Goal: Task Accomplishment & Management: Manage account settings

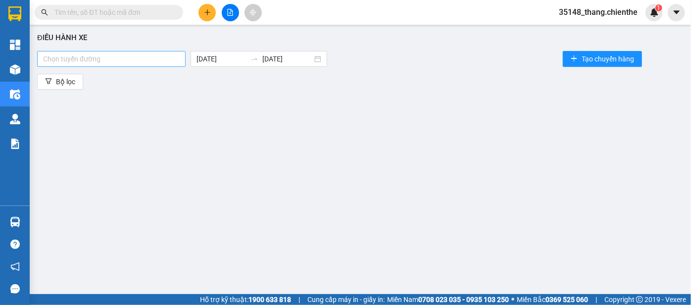
click at [98, 59] on div at bounding box center [112, 59] width 144 height 12
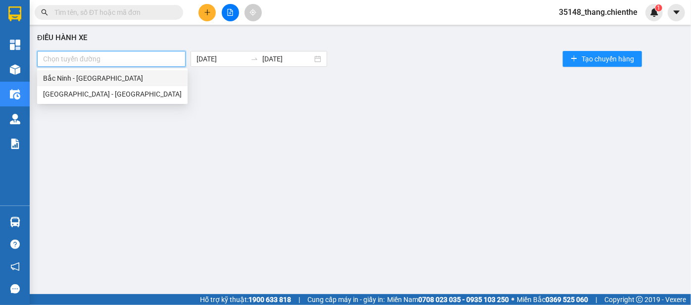
click at [94, 78] on div "Bắc Ninh - [GEOGRAPHIC_DATA]" at bounding box center [112, 78] width 139 height 11
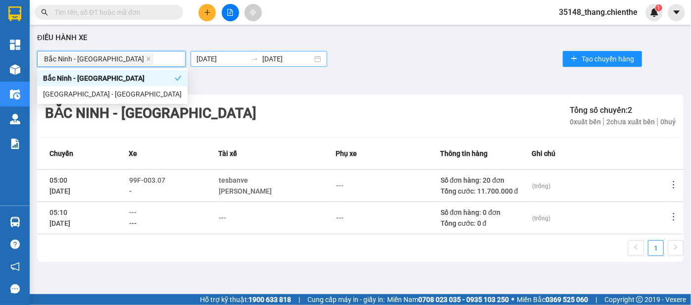
click at [200, 58] on input "[DATE]" at bounding box center [222, 58] width 50 height 11
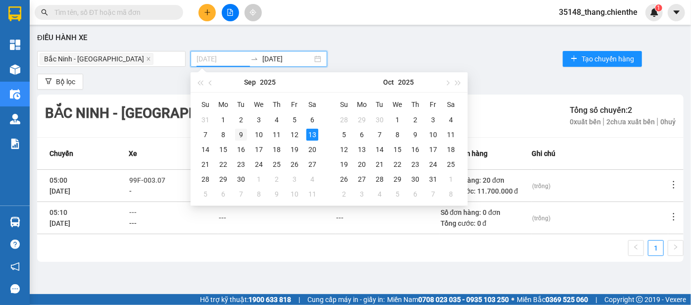
type input "09/09/2025"
click at [239, 137] on div "9" at bounding box center [241, 135] width 12 height 12
type input "[DATE]"
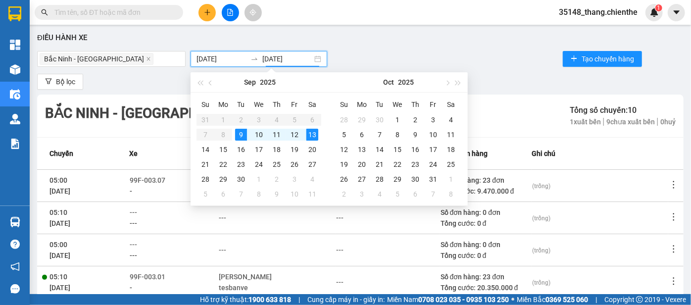
click at [534, 77] on div "Bộ lọc" at bounding box center [360, 82] width 647 height 16
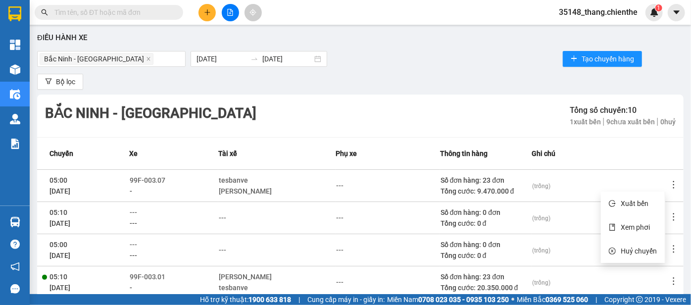
click at [669, 186] on icon "more" at bounding box center [674, 185] width 10 height 10
click at [631, 226] on span "Xem phơi" at bounding box center [635, 227] width 29 height 8
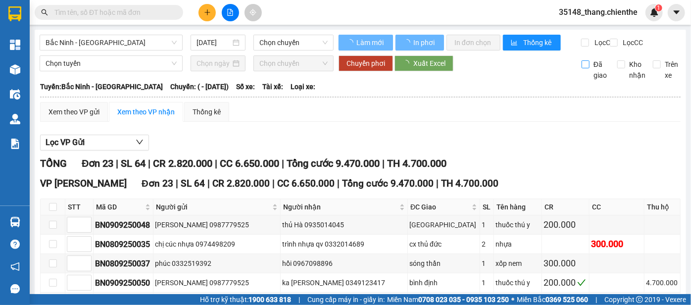
type input "09/09/2025"
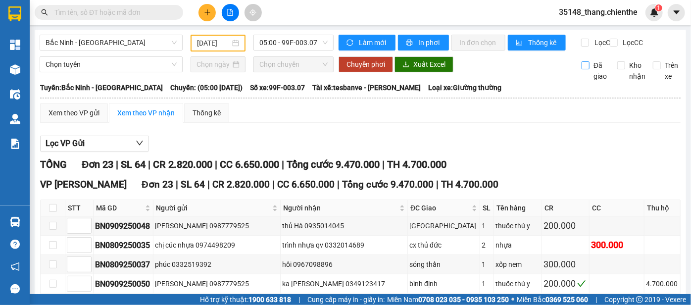
click at [590, 72] on span "Đã giao" at bounding box center [600, 71] width 21 height 22
click at [584, 69] on input "Đã giao" at bounding box center [586, 65] width 8 height 8
checkbox input "true"
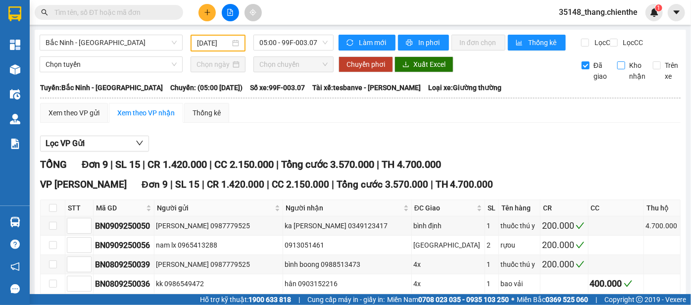
click at [618, 69] on input "Kho nhận" at bounding box center [622, 65] width 8 height 8
checkbox input "true"
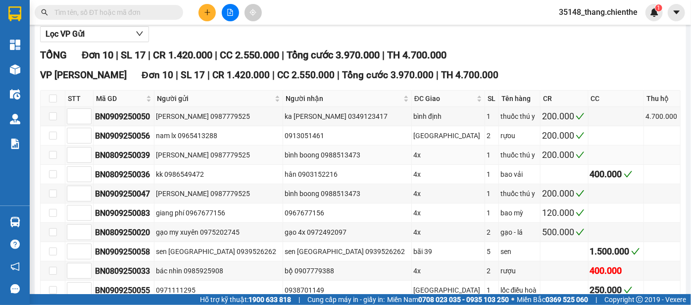
scroll to position [124, 0]
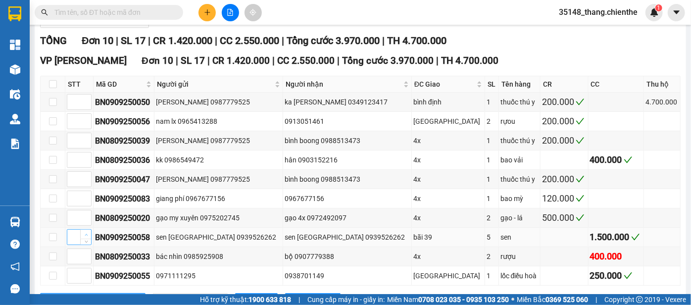
type input "1"
click at [83, 238] on span "up" at bounding box center [86, 235] width 6 height 6
type input "1"
click at [85, 121] on icon "up" at bounding box center [86, 118] width 3 height 3
type input "1"
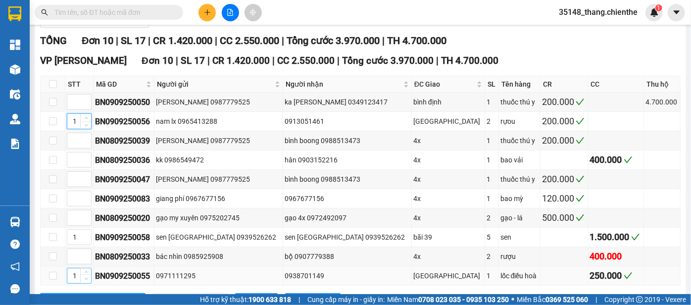
click at [84, 277] on span "Decrease Value" at bounding box center [85, 278] width 11 height 9
type input "1"
click at [85, 198] on icon "up" at bounding box center [86, 196] width 3 height 3
type input "1"
click at [84, 180] on span "up" at bounding box center [86, 177] width 6 height 6
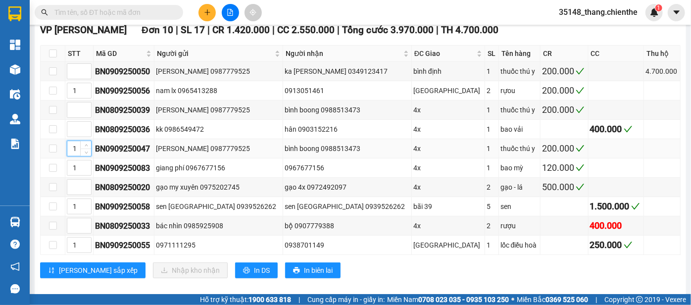
scroll to position [169, 0]
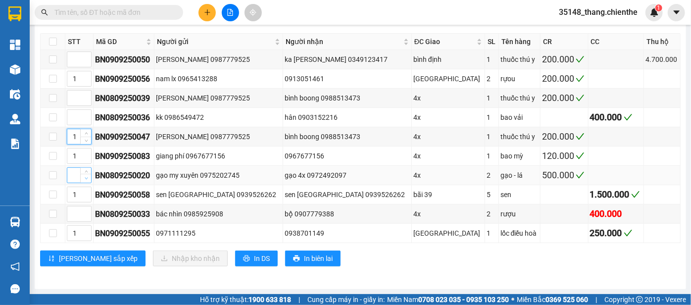
type input "1"
click at [88, 178] on icon "down" at bounding box center [86, 178] width 3 height 3
type input "1"
click at [86, 118] on span "up" at bounding box center [86, 115] width 6 height 6
type input "1"
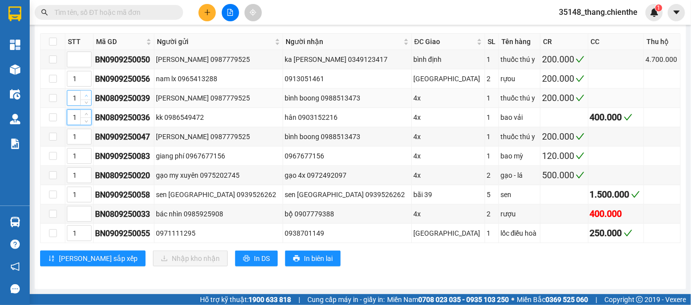
click at [88, 99] on span "up" at bounding box center [86, 96] width 6 height 6
type input "1"
drag, startPoint x: 87, startPoint y: 211, endPoint x: 84, endPoint y: 179, distance: 32.3
click at [87, 211] on icon "up" at bounding box center [86, 210] width 3 height 3
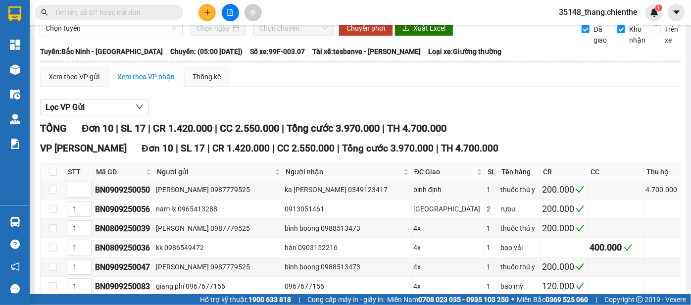
scroll to position [0, 0]
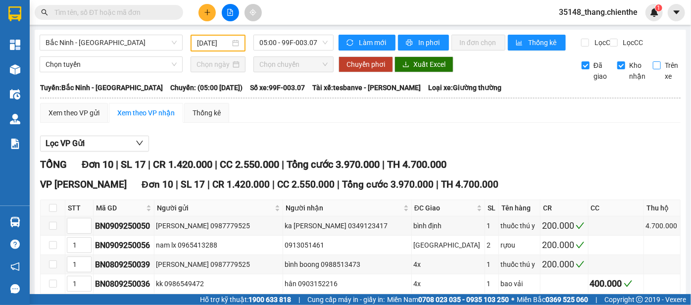
click at [653, 77] on label "Trên xe" at bounding box center [667, 71] width 29 height 22
click at [653, 69] on input "Trên xe" at bounding box center [657, 65] width 8 height 8
checkbox input "true"
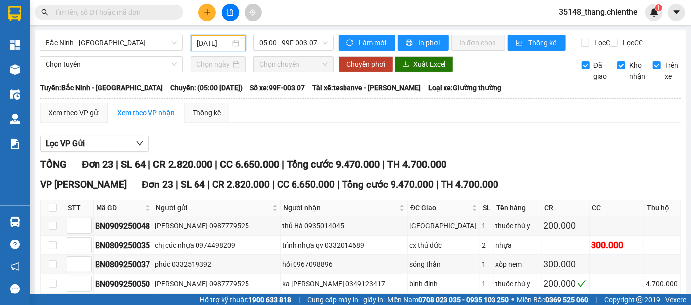
click at [200, 44] on input "09/09/2025" at bounding box center [213, 43] width 33 height 11
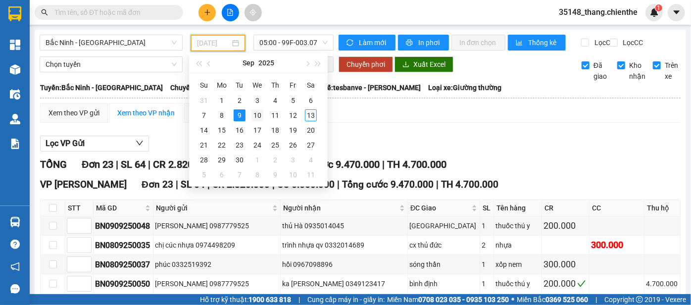
click at [259, 119] on div "10" at bounding box center [258, 115] width 12 height 12
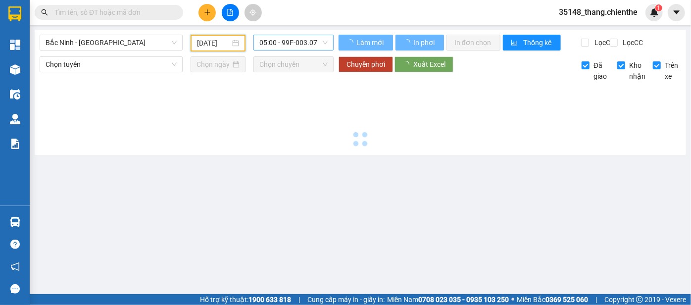
type input "10/09/2025"
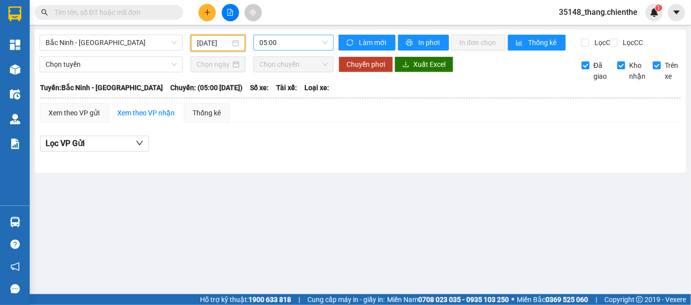
click at [287, 43] on span "05:00" at bounding box center [294, 42] width 68 height 15
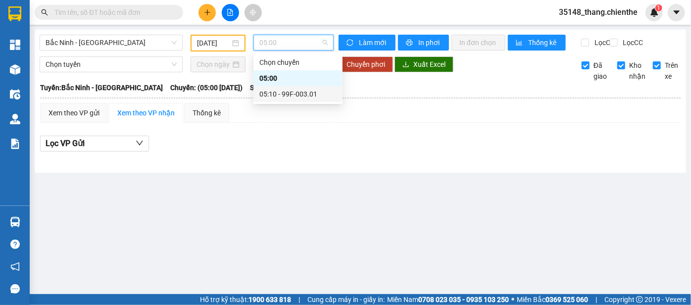
click at [292, 96] on div "05:10 - 99F-003.01" at bounding box center [298, 94] width 77 height 11
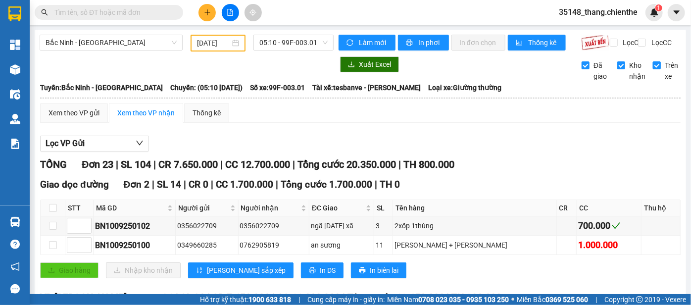
click at [653, 69] on input "Trên xe" at bounding box center [657, 65] width 8 height 8
checkbox input "false"
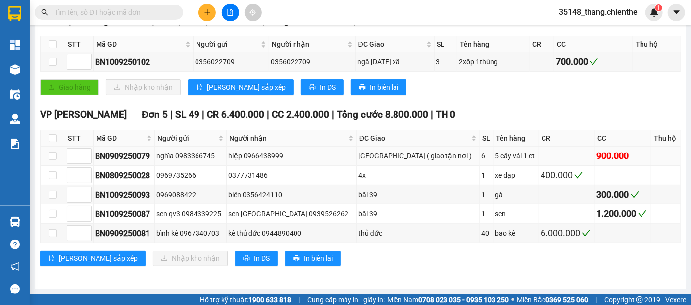
scroll to position [167, 0]
type input "1"
click at [82, 194] on span "Increase Value" at bounding box center [85, 191] width 11 height 9
click at [88, 55] on td at bounding box center [79, 61] width 28 height 19
type input "1"
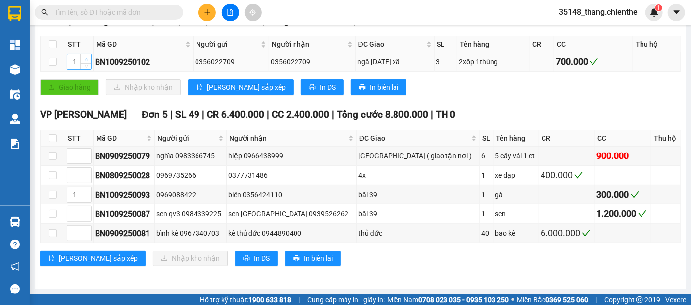
click at [88, 61] on icon "up" at bounding box center [86, 59] width 3 height 3
type input "1"
click at [86, 213] on icon "up" at bounding box center [86, 211] width 3 height 3
click at [91, 170] on div at bounding box center [79, 175] width 25 height 16
type input "1"
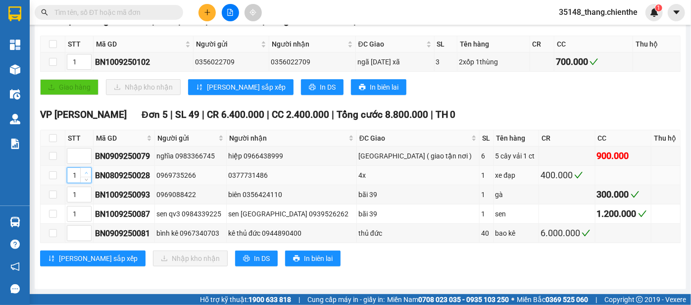
click at [87, 173] on icon "up" at bounding box center [86, 172] width 3 height 3
type input "1"
click at [87, 159] on icon "down" at bounding box center [86, 158] width 3 height 3
type input "1"
click at [85, 235] on icon "down" at bounding box center [86, 236] width 3 height 3
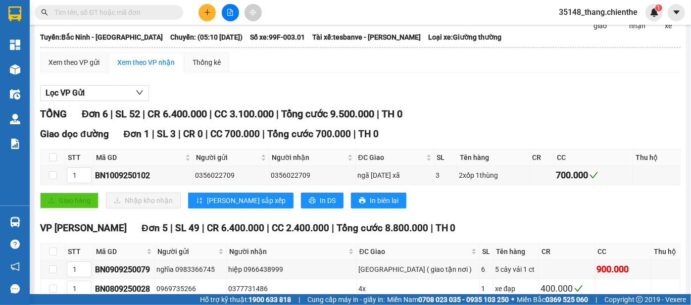
scroll to position [0, 0]
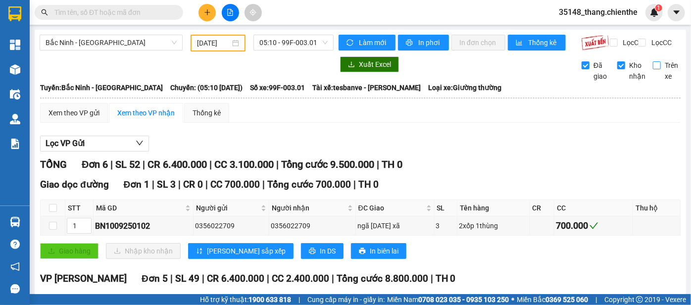
click at [661, 73] on span "Trên xe" at bounding box center [671, 71] width 21 height 22
click at [655, 69] on input "Trên xe" at bounding box center [657, 65] width 8 height 8
checkbox input "true"
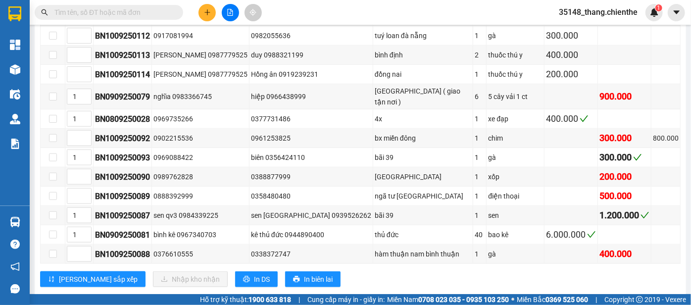
scroll to position [489, 0]
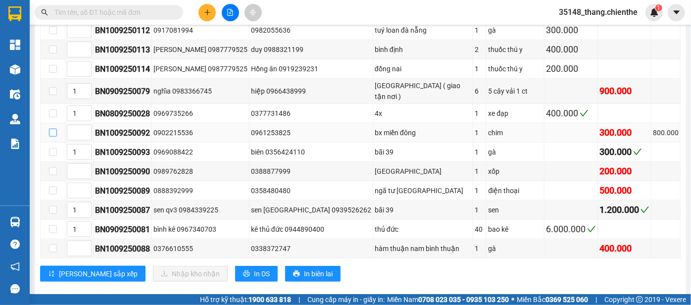
click at [55, 129] on input "checkbox" at bounding box center [53, 133] width 8 height 8
checkbox input "true"
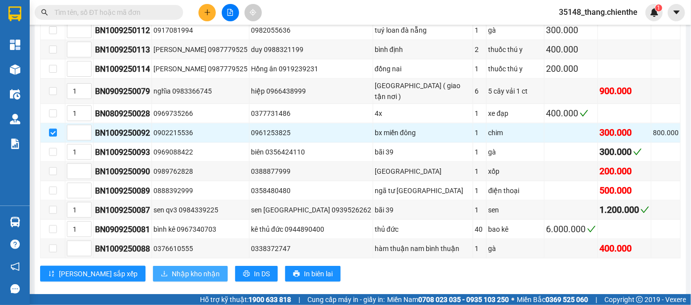
click at [172, 268] on span "Nhập kho nhận" at bounding box center [196, 273] width 48 height 11
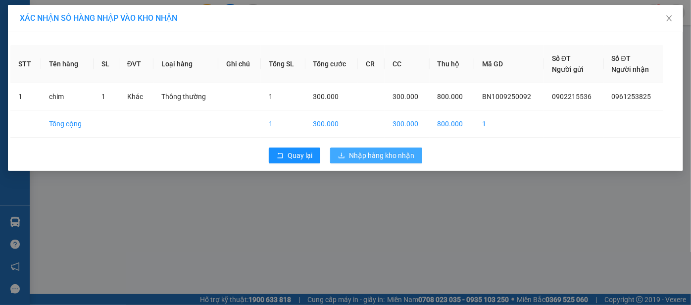
click at [383, 156] on span "Nhập hàng kho nhận" at bounding box center [381, 155] width 65 height 11
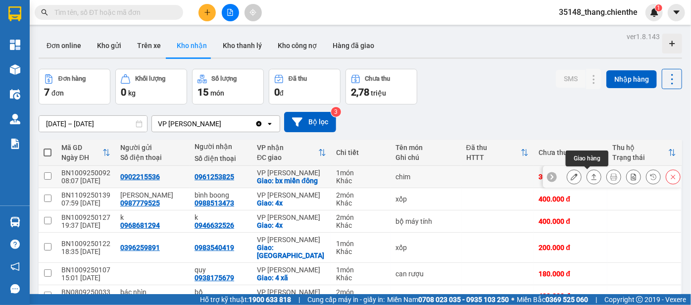
click at [591, 180] on icon at bounding box center [594, 176] width 7 height 7
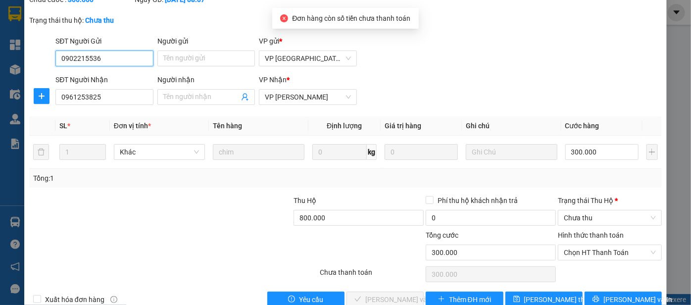
scroll to position [83, 0]
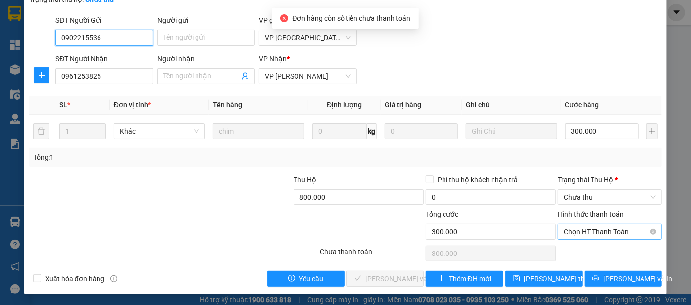
click at [587, 231] on span "Chọn HT Thanh Toán" at bounding box center [610, 231] width 92 height 15
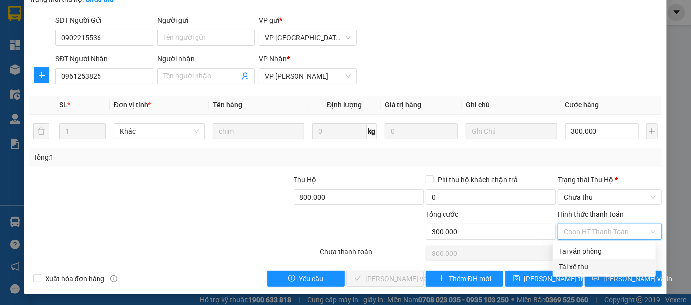
click at [571, 268] on div "Tài xế thu" at bounding box center [604, 266] width 91 height 11
type input "0"
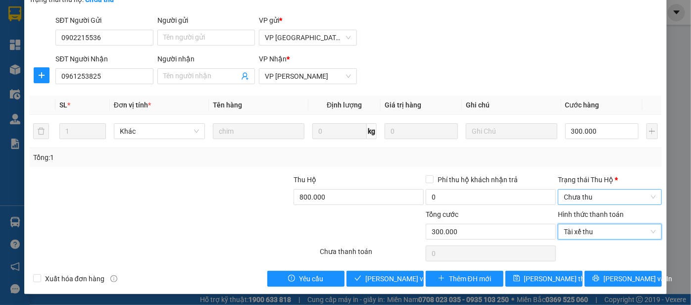
click at [583, 196] on span "Chưa thu" at bounding box center [610, 197] width 92 height 15
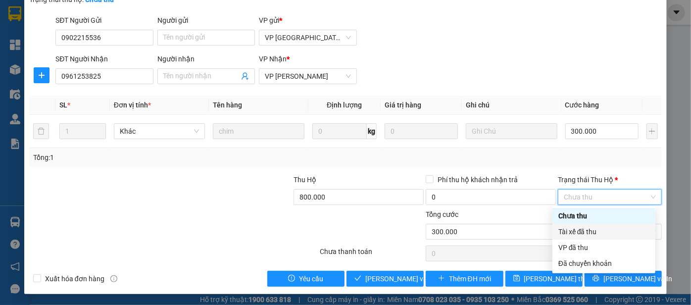
click at [578, 230] on div "Tài xế đã thu" at bounding box center [604, 231] width 91 height 11
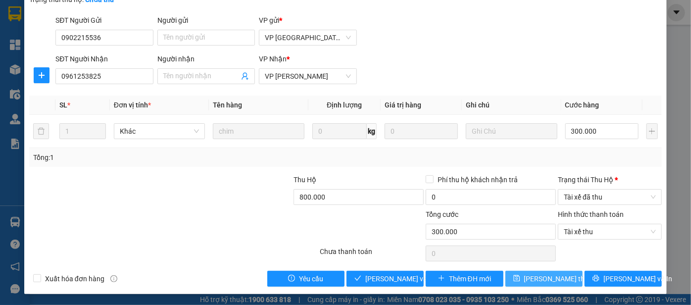
click at [544, 284] on button "[PERSON_NAME] đổi" at bounding box center [544, 279] width 77 height 16
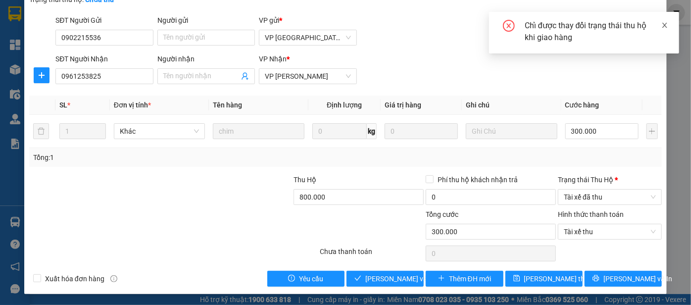
click at [664, 24] on icon "close" at bounding box center [665, 25] width 5 height 5
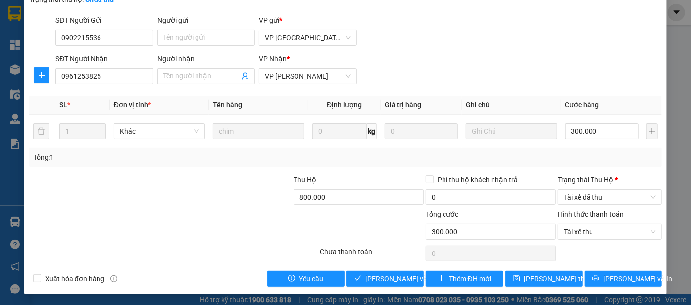
scroll to position [0, 0]
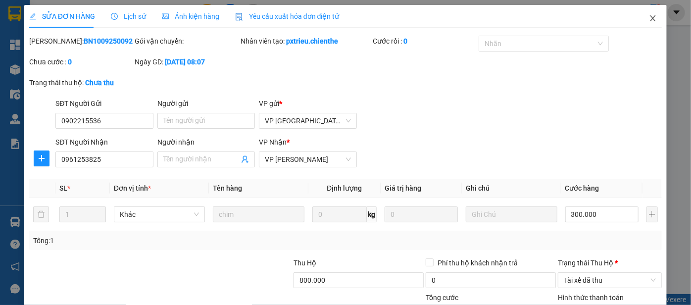
click at [647, 12] on span "Close" at bounding box center [653, 19] width 28 height 28
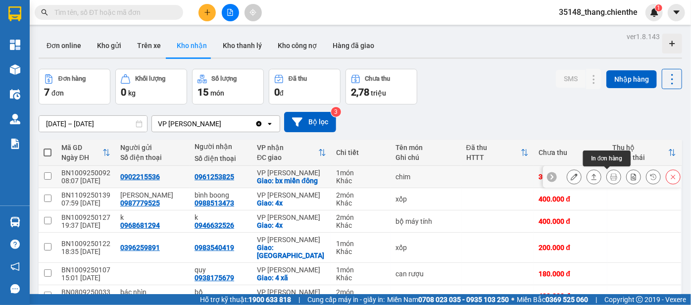
click at [611, 180] on icon at bounding box center [614, 176] width 7 height 7
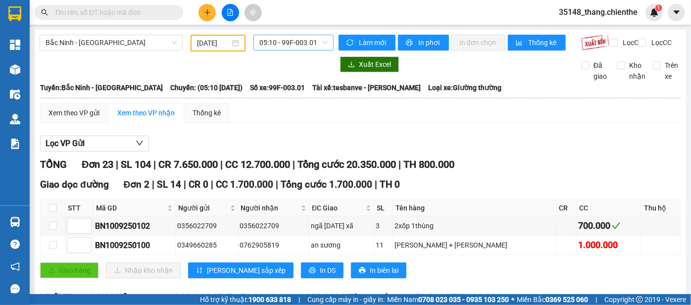
click at [281, 49] on span "05:10 - 99F-003.01" at bounding box center [294, 42] width 68 height 15
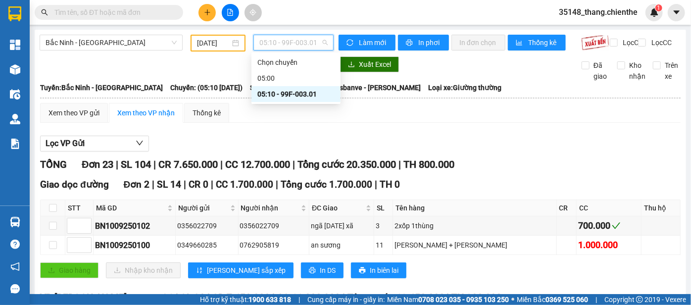
click at [197, 44] on input "10/09/2025" at bounding box center [213, 43] width 33 height 11
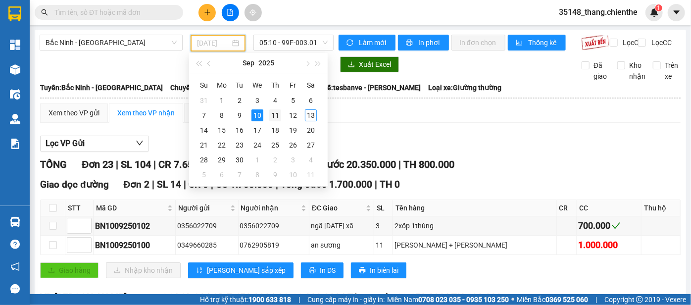
click at [273, 119] on div "11" at bounding box center [275, 115] width 12 height 12
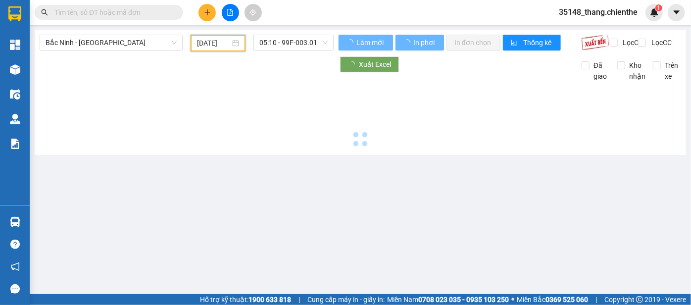
type input "[DATE]"
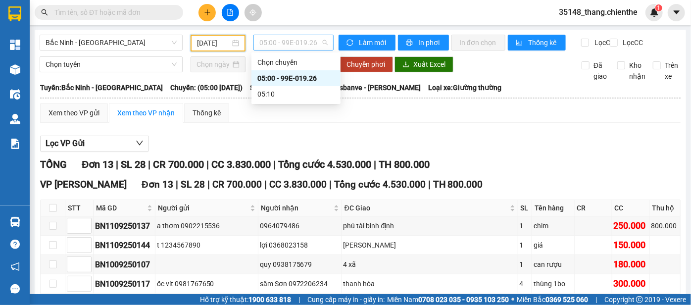
click at [305, 43] on span "05:00 - 99E-019.26" at bounding box center [294, 42] width 68 height 15
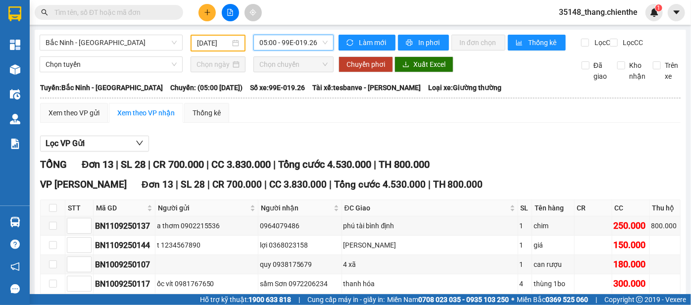
click at [305, 43] on span "05:00 - 99E-019.26" at bounding box center [294, 42] width 68 height 15
click at [305, 44] on span "05:00 - 99E-019.26" at bounding box center [294, 42] width 68 height 15
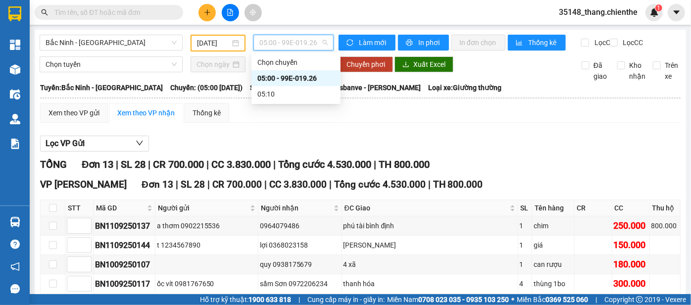
click at [305, 44] on span "05:00 - 99E-019.26" at bounding box center [294, 42] width 68 height 15
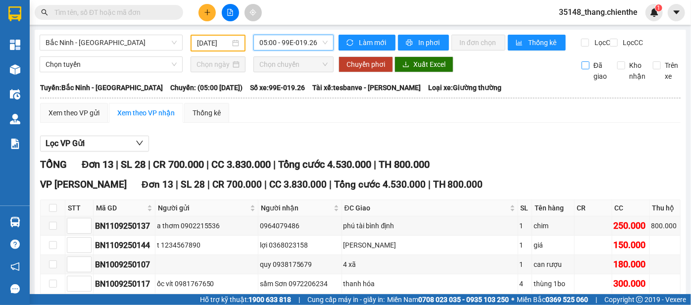
click at [590, 77] on span "Đã giao" at bounding box center [600, 71] width 21 height 22
click at [584, 69] on input "Đã giao" at bounding box center [586, 65] width 8 height 8
checkbox input "true"
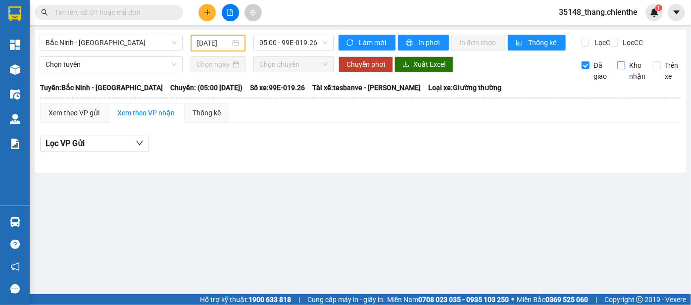
click at [626, 74] on span "Kho nhận" at bounding box center [637, 71] width 24 height 22
click at [625, 69] on input "Kho nhận" at bounding box center [622, 65] width 8 height 8
checkbox input "true"
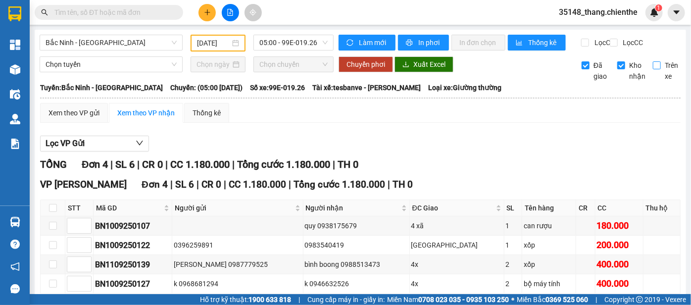
click at [654, 69] on input "Trên xe" at bounding box center [657, 65] width 8 height 8
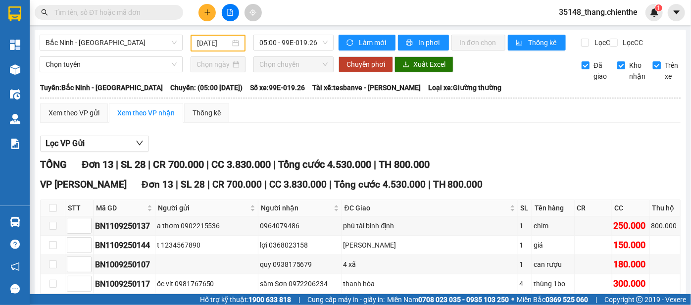
click at [653, 69] on input "Trên xe" at bounding box center [657, 65] width 8 height 8
checkbox input "false"
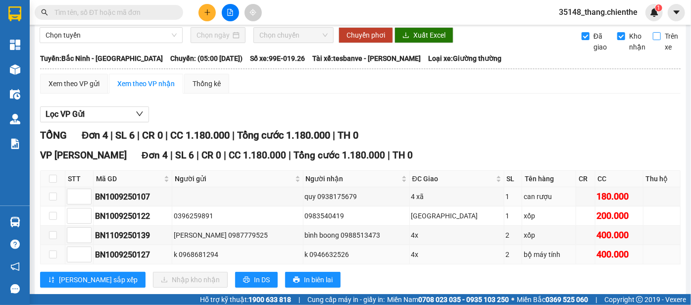
scroll to position [45, 0]
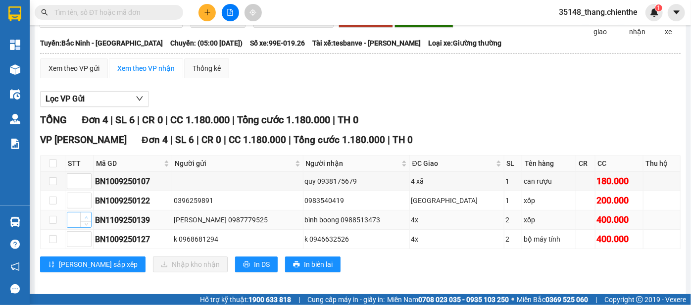
type input "1"
click at [86, 219] on icon "up" at bounding box center [86, 217] width 3 height 3
click at [91, 245] on td at bounding box center [79, 239] width 28 height 19
type input "1"
click at [81, 240] on span "Increase Value" at bounding box center [85, 236] width 11 height 9
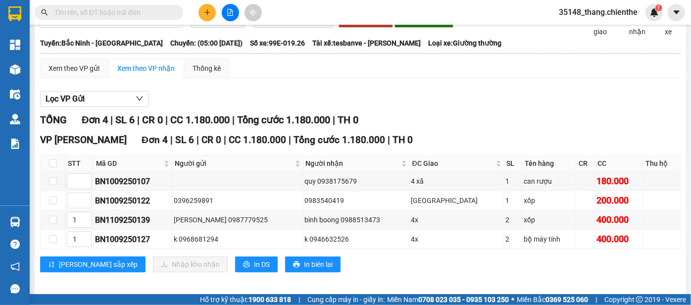
click at [653, 25] on input "Trên xe" at bounding box center [657, 21] width 8 height 8
checkbox input "true"
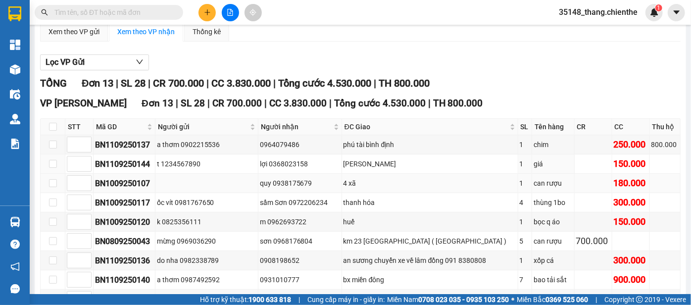
scroll to position [135, 0]
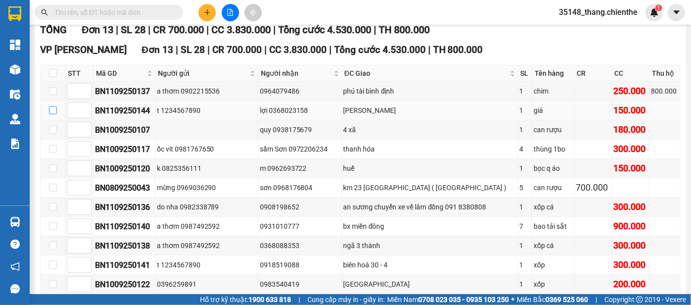
click at [49, 114] on input "checkbox" at bounding box center [53, 110] width 8 height 8
checkbox input "true"
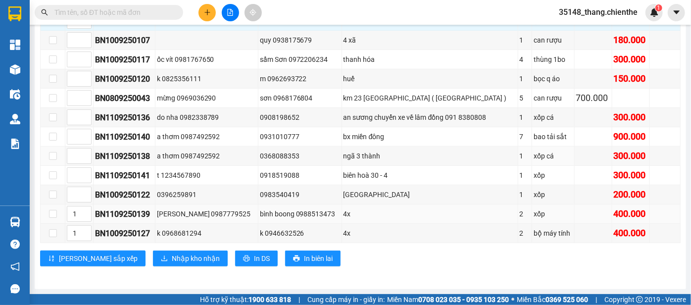
scroll to position [226, 0]
click at [172, 256] on span "Nhập kho nhận" at bounding box center [196, 258] width 48 height 11
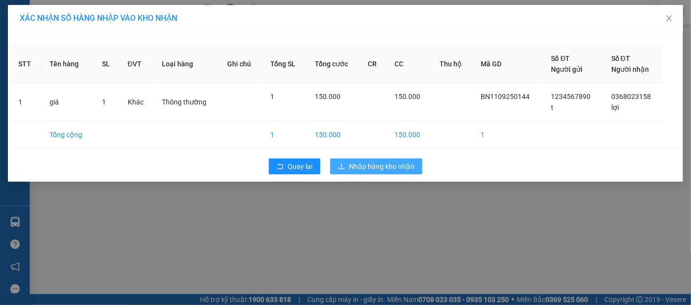
click at [395, 161] on span "Nhập hàng kho nhận" at bounding box center [381, 166] width 65 height 11
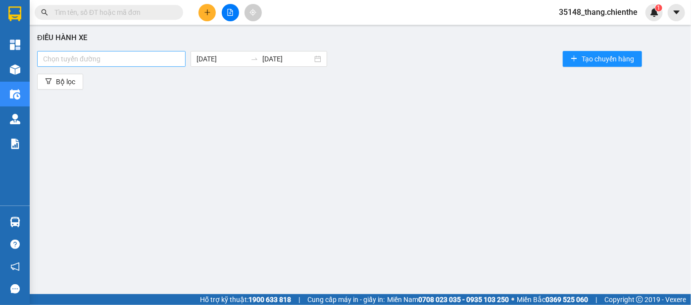
click at [155, 55] on div at bounding box center [112, 59] width 144 height 12
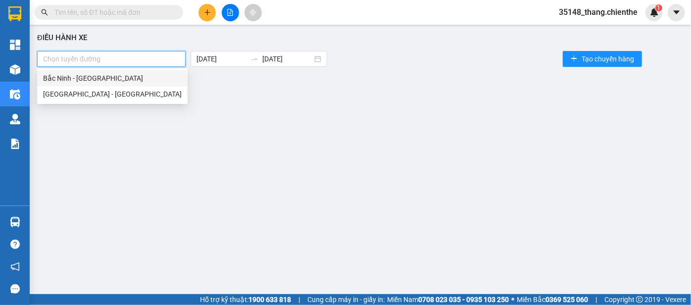
click at [135, 82] on div "Bắc Ninh - [GEOGRAPHIC_DATA]" at bounding box center [112, 78] width 139 height 11
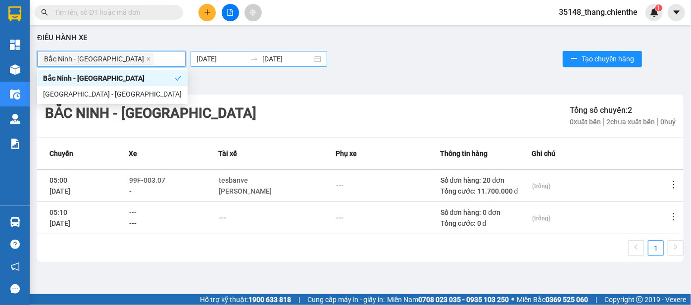
click at [205, 57] on input "[DATE]" at bounding box center [222, 58] width 50 height 11
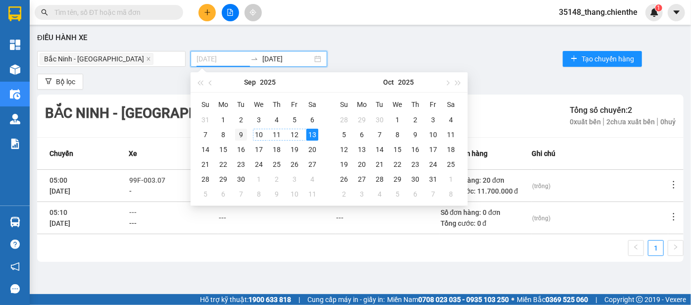
type input "09/09/2025"
click at [244, 136] on div "9" at bounding box center [241, 135] width 12 height 12
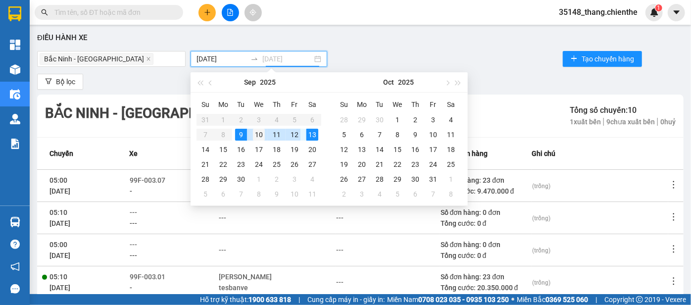
type input "10/09/2025"
click at [260, 135] on div "10" at bounding box center [259, 135] width 12 height 12
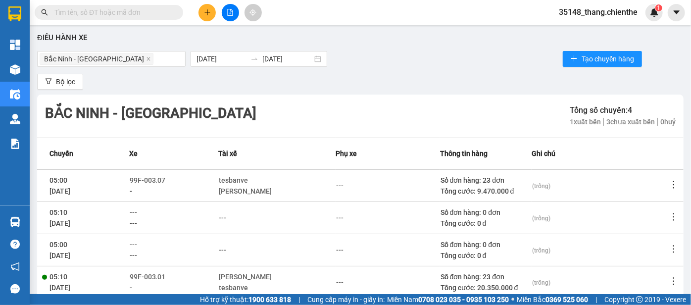
click at [409, 69] on div "Điều hành xe Bắc Ninh - Hồ Chí Minh 09/09/2025 10/09/2025 Tạo chuyến hàng Bộ lọ…" at bounding box center [361, 162] width 652 height 265
drag, startPoint x: 273, startPoint y: 89, endPoint x: 240, endPoint y: 91, distance: 33.3
click at [273, 89] on div "Bộ lọc" at bounding box center [360, 82] width 647 height 16
click at [99, 94] on div "Điều hành xe Bắc Ninh - Hồ Chí Minh 09/09/2025 10/09/2025 Tạo chuyến hàng Bộ lọ…" at bounding box center [361, 162] width 652 height 265
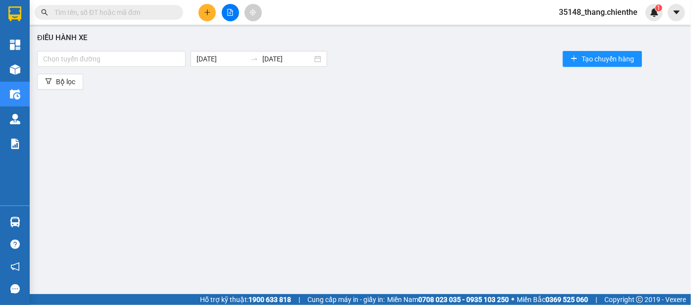
click at [85, 16] on input "text" at bounding box center [112, 12] width 117 height 11
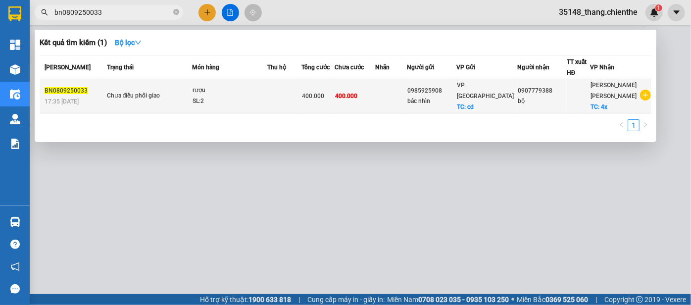
type input "bn0809250033"
click at [147, 96] on div "Chưa điều phối giao" at bounding box center [144, 96] width 74 height 11
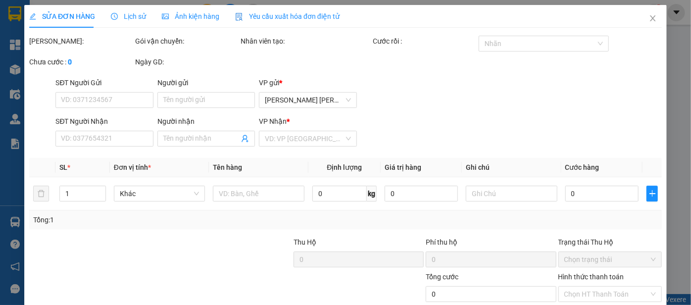
type input "0985925908"
type input "bác nhìn"
type input "0907779388"
type input "bộ"
type input "400.000"
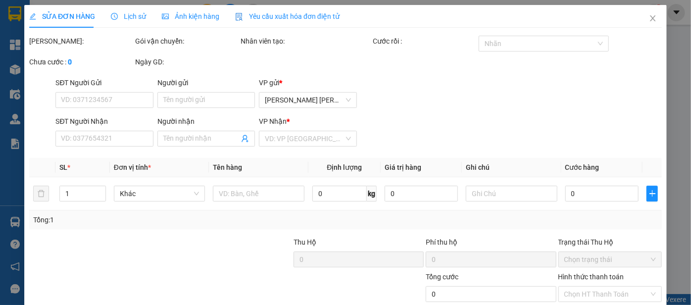
type input "400.000"
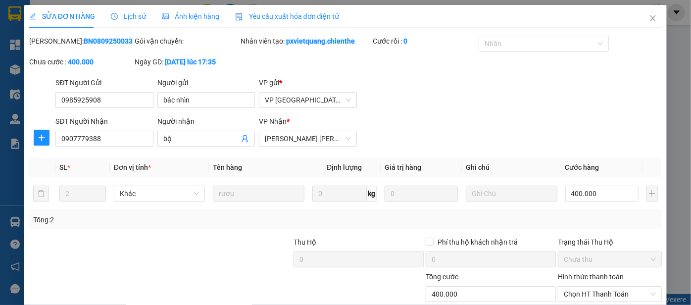
click at [132, 17] on span "Lịch sử" at bounding box center [128, 16] width 35 height 8
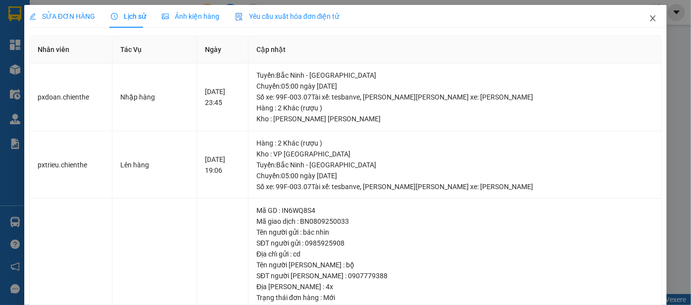
click at [649, 18] on icon "close" at bounding box center [653, 18] width 8 height 8
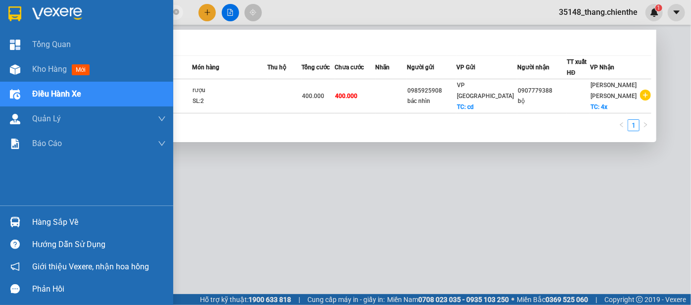
drag, startPoint x: 111, startPoint y: 15, endPoint x: 15, endPoint y: 24, distance: 96.0
click at [16, 24] on section "Kết quả [PERSON_NAME] ( 1 ) Bộ lọc Mã ĐH Trạng thái Món hàng Thu hộ Tổng [PERSO…" at bounding box center [345, 152] width 691 height 305
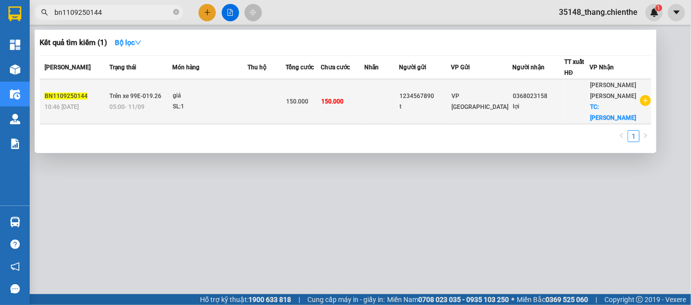
type input "bn1109250144"
click at [232, 102] on div "SL: 1" at bounding box center [210, 107] width 74 height 11
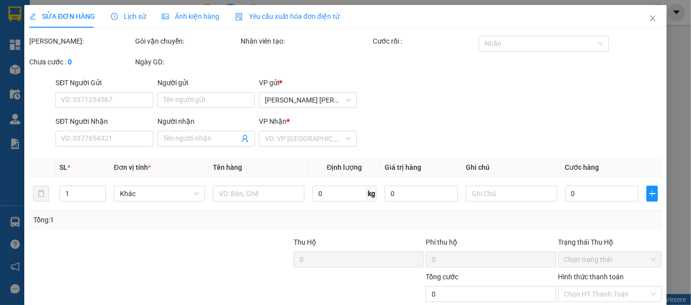
type input "1234567890"
type input "t"
type input "0368023158"
type input "lợi"
type input "150.000"
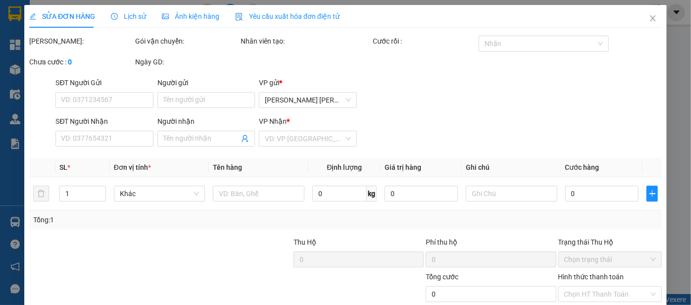
type input "150.000"
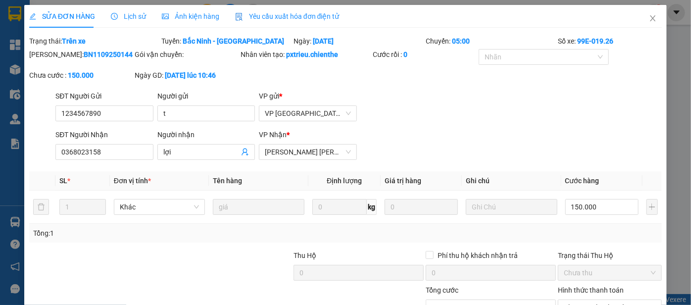
click at [137, 19] on span "Lịch sử" at bounding box center [128, 16] width 35 height 8
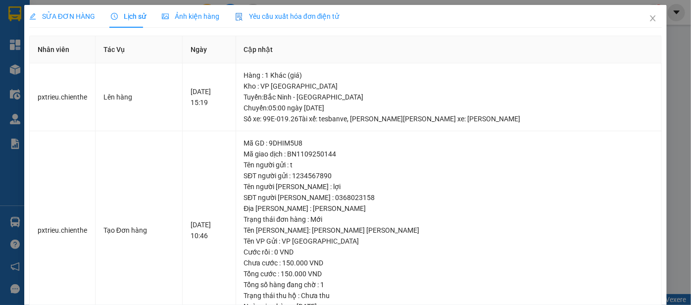
click at [185, 18] on span "Ảnh kiện hàng" at bounding box center [190, 16] width 57 height 8
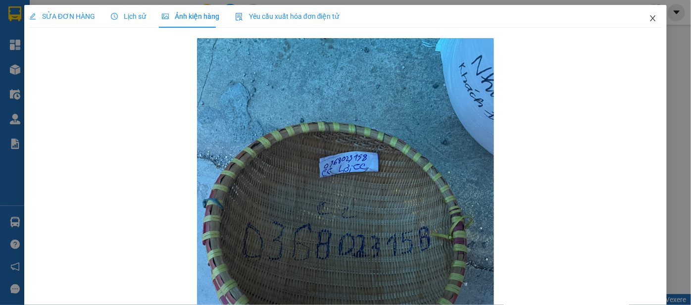
click at [649, 17] on icon "close" at bounding box center [653, 18] width 8 height 8
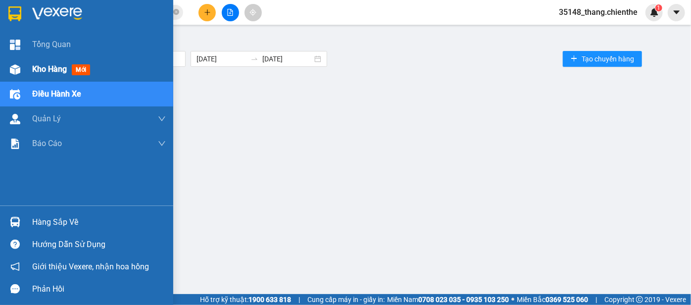
click at [17, 69] on img at bounding box center [15, 69] width 10 height 10
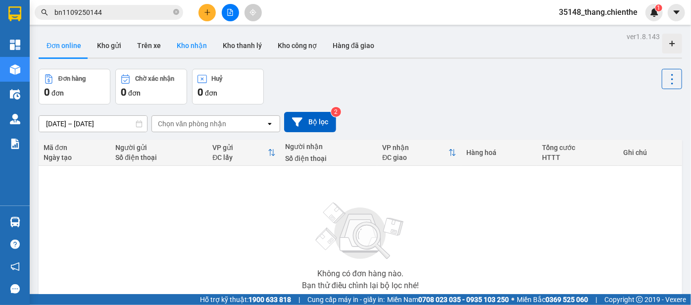
click at [175, 49] on button "Kho nhận" at bounding box center [192, 46] width 46 height 24
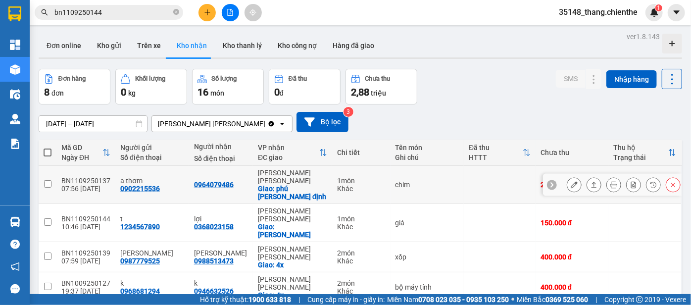
click at [612, 182] on button at bounding box center [614, 184] width 14 height 17
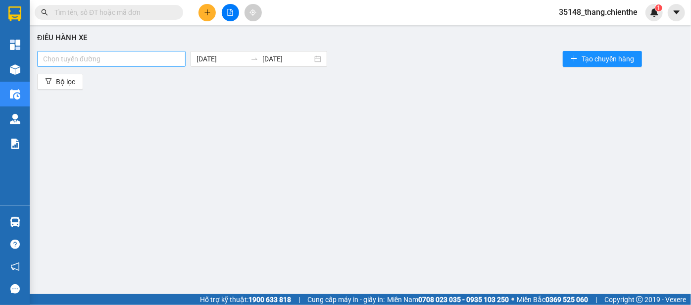
click at [97, 59] on div at bounding box center [112, 59] width 144 height 12
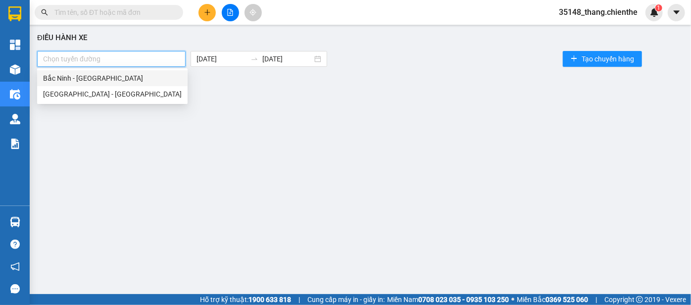
click at [105, 78] on div "Bắc Ninh - [GEOGRAPHIC_DATA]" at bounding box center [112, 78] width 139 height 11
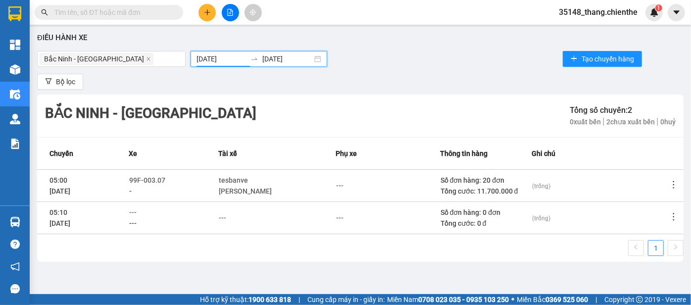
click at [211, 56] on input "[DATE]" at bounding box center [222, 58] width 50 height 11
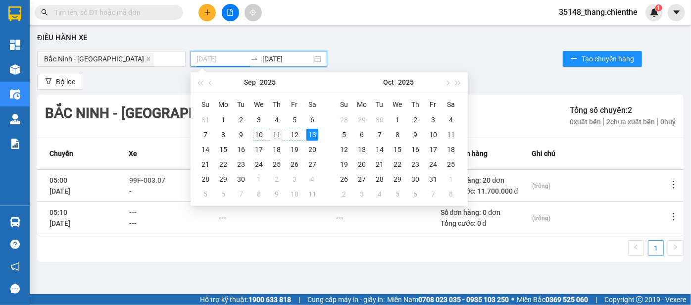
type input "[DATE]"
click at [274, 134] on div "11" at bounding box center [277, 135] width 12 height 12
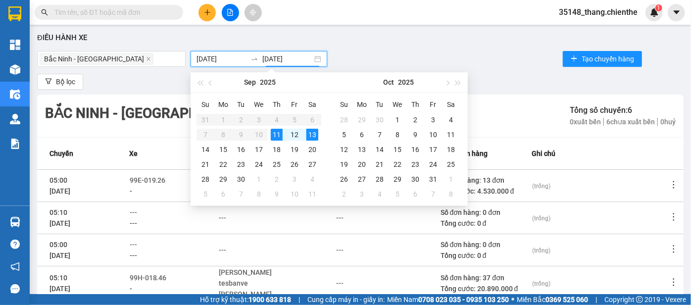
click at [415, 47] on div "Điều hành xe Bắc Ninh - Hồ Chí Minh 11/09/2025 13/09/2025 Tạo chuyến hàng Bộ lọ…" at bounding box center [361, 162] width 652 height 265
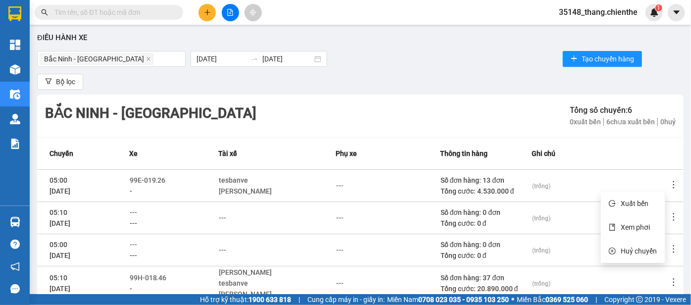
click at [669, 184] on icon "more" at bounding box center [674, 185] width 10 height 10
drag, startPoint x: 643, startPoint y: 224, endPoint x: 638, endPoint y: 222, distance: 5.2
click at [642, 225] on span "Xem phơi" at bounding box center [635, 227] width 29 height 8
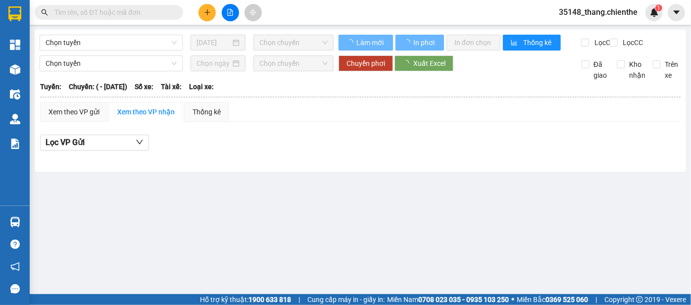
type input "[DATE]"
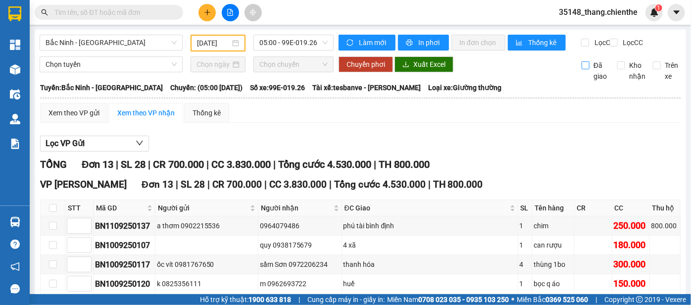
drag, startPoint x: 580, startPoint y: 75, endPoint x: 601, endPoint y: 75, distance: 20.3
click at [582, 69] on input "Đã giao" at bounding box center [586, 65] width 8 height 8
checkbox input "true"
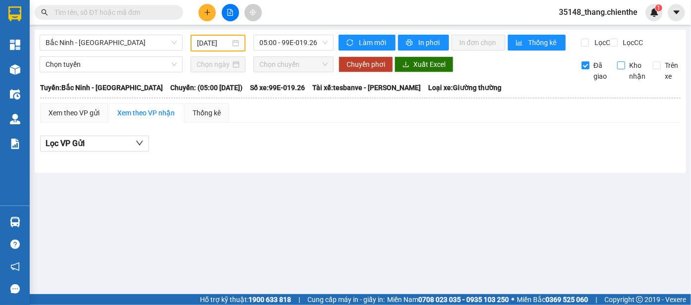
click at [627, 75] on span "Kho nhận" at bounding box center [637, 71] width 24 height 22
click at [625, 69] on input "Kho nhận" at bounding box center [622, 65] width 8 height 8
checkbox input "true"
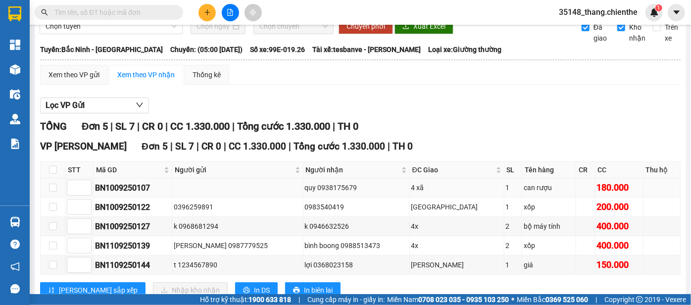
scroll to position [74, 0]
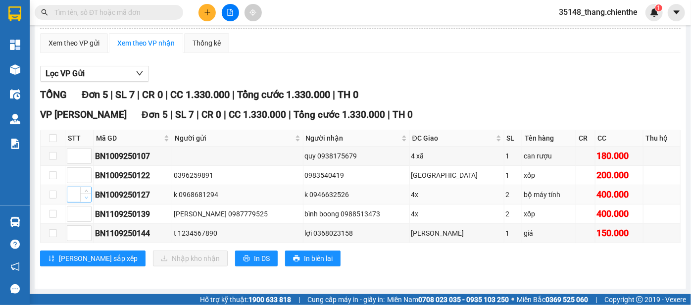
type input "1"
click at [84, 194] on span "Decrease Value" at bounding box center [85, 197] width 11 height 9
type input "1"
click at [86, 234] on span "Increase Value" at bounding box center [85, 230] width 11 height 9
type input "1"
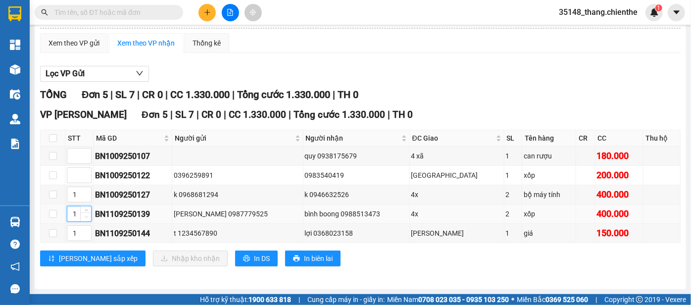
click at [84, 213] on span "Decrease Value" at bounding box center [85, 216] width 11 height 9
type input "1"
click at [87, 176] on span "Decrease Value" at bounding box center [85, 178] width 11 height 9
type input "1"
click at [88, 153] on span "up" at bounding box center [86, 154] width 6 height 6
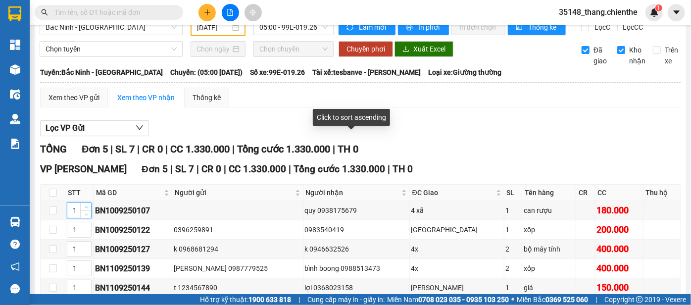
scroll to position [0, 0]
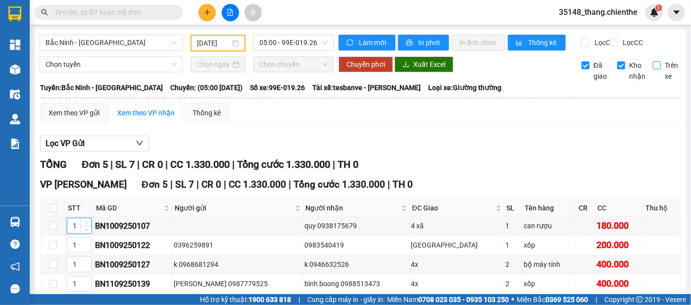
click at [653, 69] on input "Trên xe" at bounding box center [657, 65] width 8 height 8
checkbox input "true"
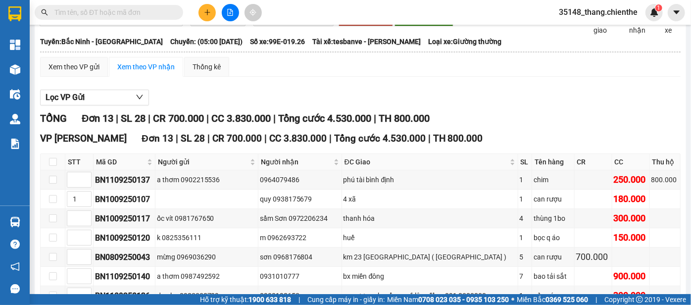
scroll to position [135, 0]
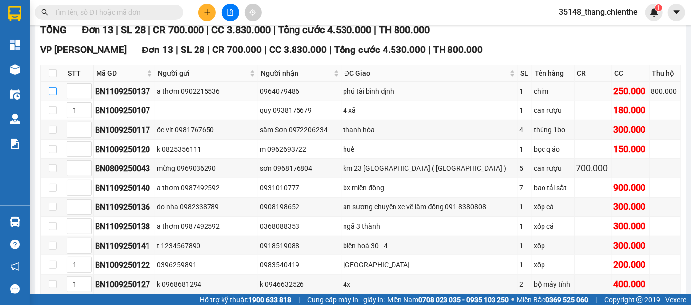
click at [53, 95] on input "checkbox" at bounding box center [53, 91] width 8 height 8
checkbox input "true"
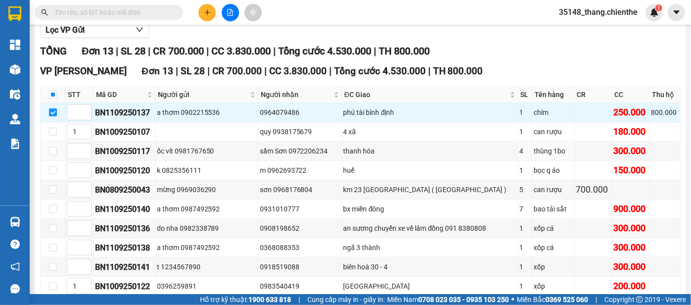
scroll to position [226, 0]
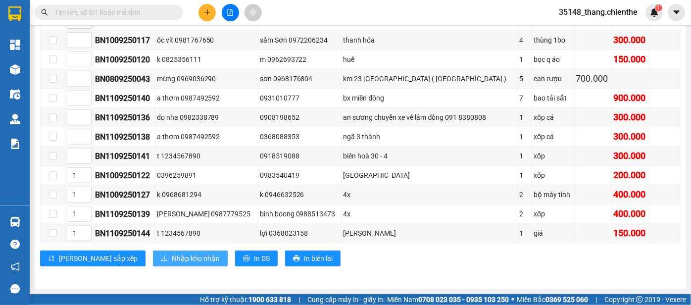
click at [172, 258] on span "Nhập kho nhận" at bounding box center [196, 258] width 48 height 11
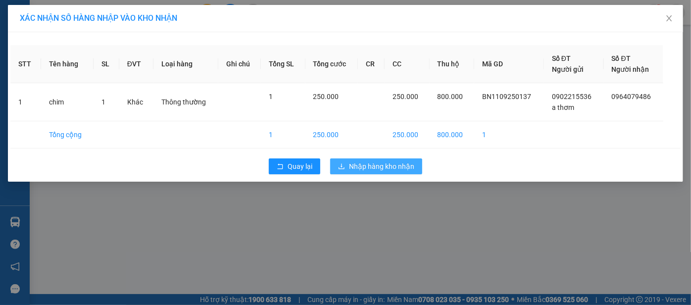
click at [388, 163] on span "Nhập hàng kho nhận" at bounding box center [381, 166] width 65 height 11
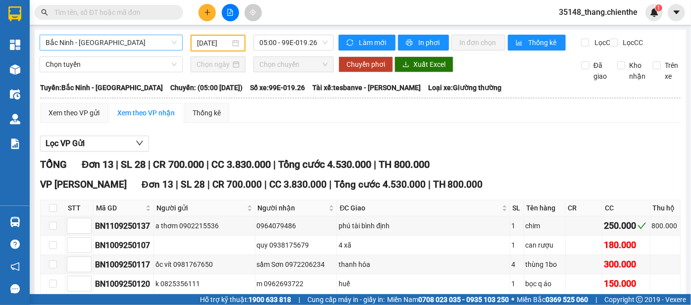
click at [110, 43] on span "Bắc Ninh - [GEOGRAPHIC_DATA]" at bounding box center [111, 42] width 131 height 15
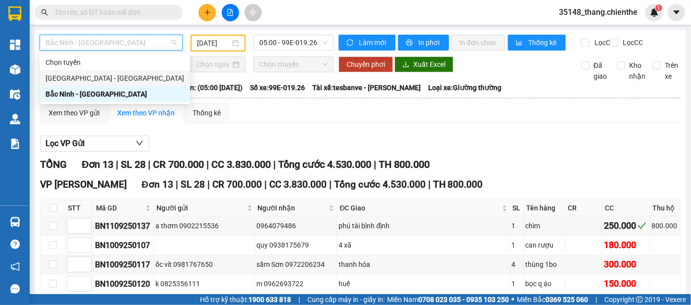
click at [104, 80] on div "Hồ Chí Minh - Bắc Ninh" at bounding box center [115, 78] width 139 height 11
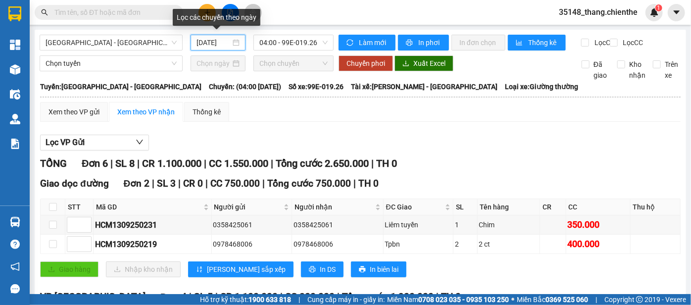
click at [205, 46] on input "[DATE]" at bounding box center [214, 42] width 34 height 11
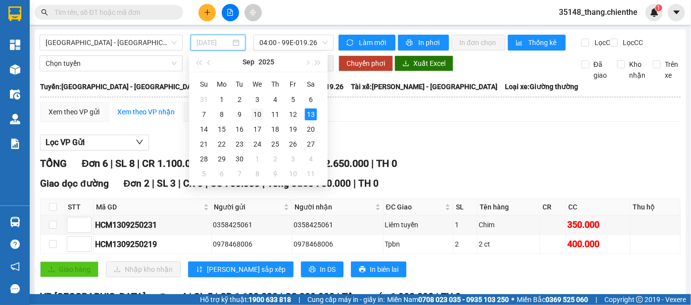
click at [255, 115] on div "10" at bounding box center [258, 114] width 12 height 12
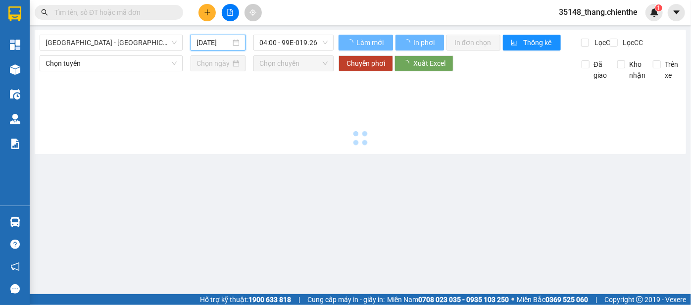
type input "10/09/2025"
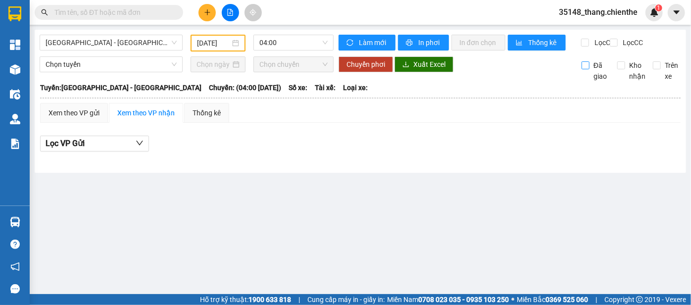
click at [588, 69] on input "Đã giao" at bounding box center [586, 65] width 8 height 8
checkbox input "true"
drag, startPoint x: 264, startPoint y: 49, endPoint x: 271, endPoint y: 46, distance: 7.8
click at [266, 48] on span "04:00" at bounding box center [294, 42] width 68 height 15
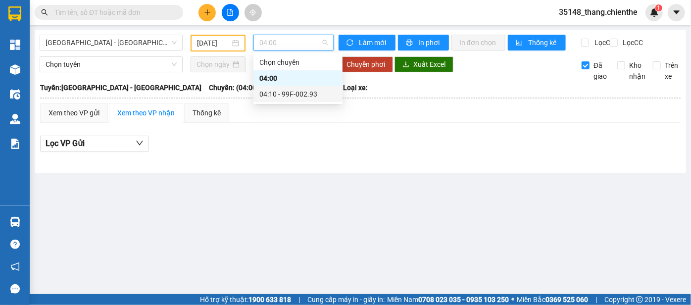
click at [278, 90] on div "04:10 - 99F-002.93" at bounding box center [298, 94] width 77 height 11
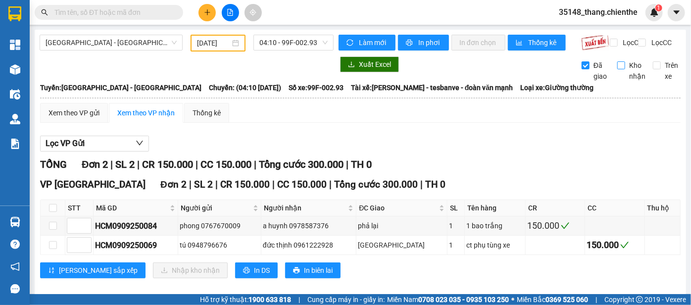
click at [618, 69] on input "Kho nhận" at bounding box center [622, 65] width 8 height 8
checkbox input "true"
drag, startPoint x: 664, startPoint y: 42, endPoint x: 662, endPoint y: 48, distance: 6.0
drag, startPoint x: 662, startPoint y: 48, endPoint x: 466, endPoint y: 112, distance: 206.4
click at [461, 113] on div "Xem theo VP gửi Xem theo VP nhận Thống kê" at bounding box center [360, 113] width 641 height 20
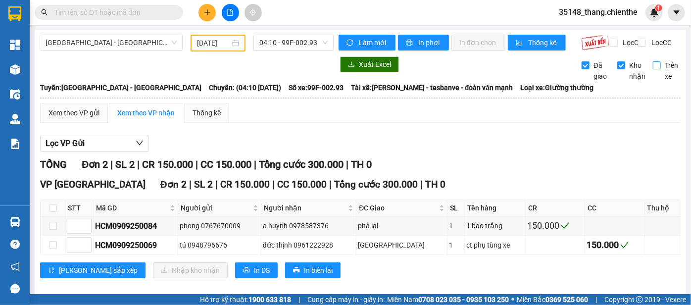
click at [661, 73] on span "Trên xe" at bounding box center [671, 71] width 21 height 22
click at [655, 69] on input "Trên xe" at bounding box center [657, 65] width 8 height 8
checkbox input "true"
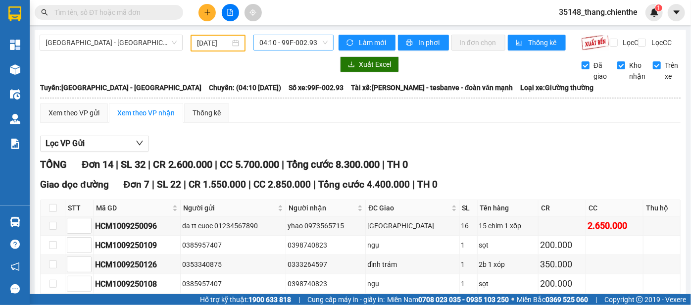
click at [276, 39] on span "04:10 - 99F-002.93" at bounding box center [294, 42] width 68 height 15
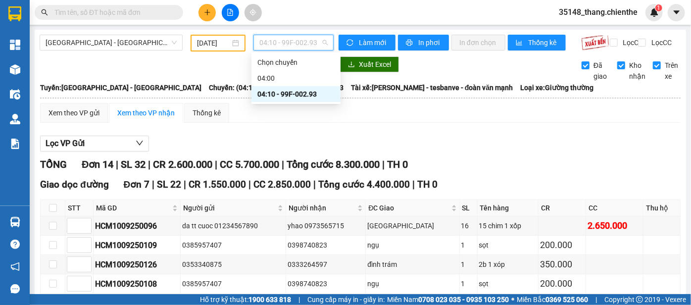
click at [203, 44] on input "10/09/2025" at bounding box center [213, 43] width 33 height 11
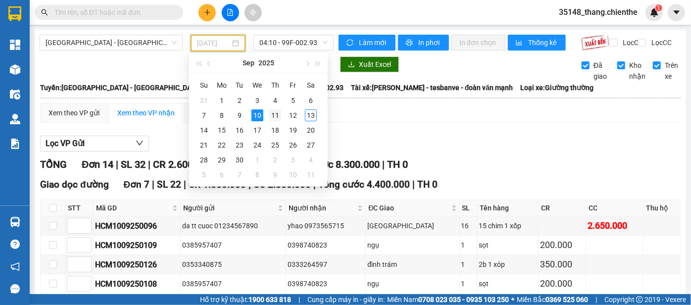
click at [277, 115] on div "11" at bounding box center [275, 115] width 12 height 12
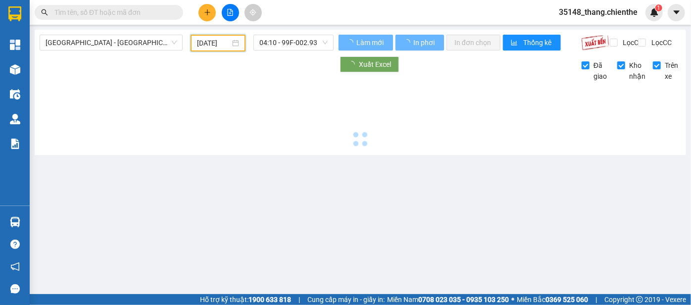
type input "[DATE]"
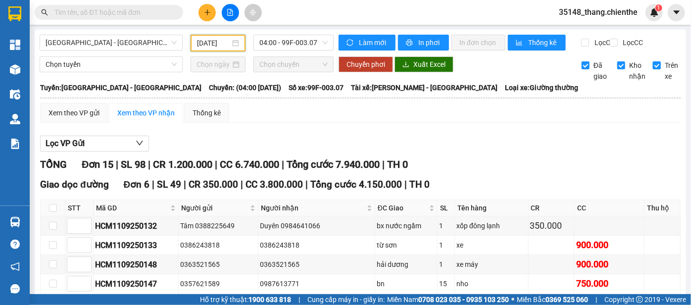
click at [653, 69] on input "Trên xe" at bounding box center [657, 65] width 8 height 8
checkbox input "false"
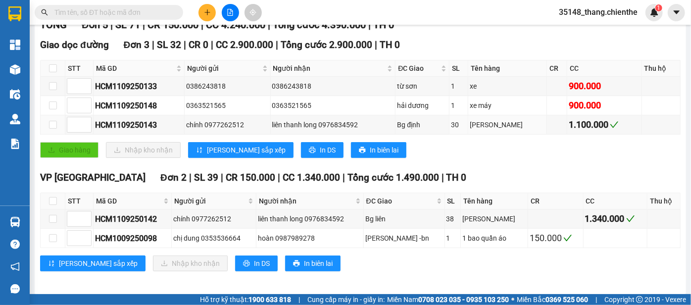
scroll to position [149, 0]
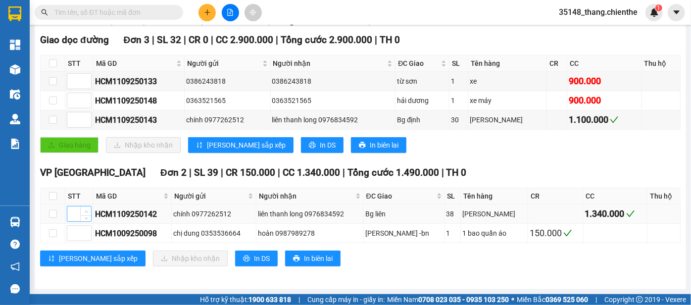
type input "1"
click at [85, 212] on icon "up" at bounding box center [86, 211] width 3 height 3
type input "1"
click at [85, 119] on icon "up" at bounding box center [86, 117] width 3 height 3
type input "1"
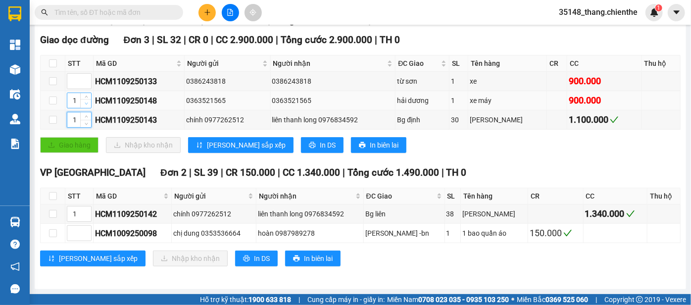
click at [80, 102] on span "Decrease Value" at bounding box center [85, 103] width 11 height 9
type input "1"
click at [85, 80] on icon "up" at bounding box center [86, 78] width 3 height 3
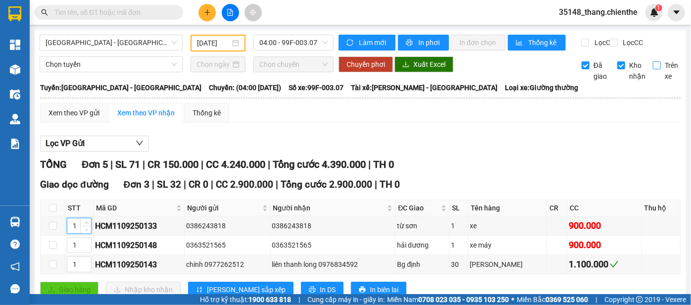
click at [653, 69] on input "Trên xe" at bounding box center [657, 65] width 8 height 8
checkbox input "true"
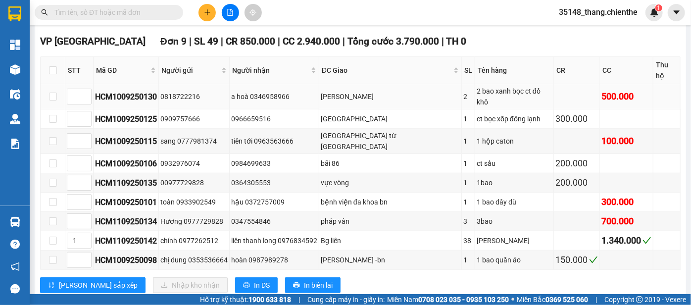
scroll to position [338, 0]
